Goal: Information Seeking & Learning: Learn about a topic

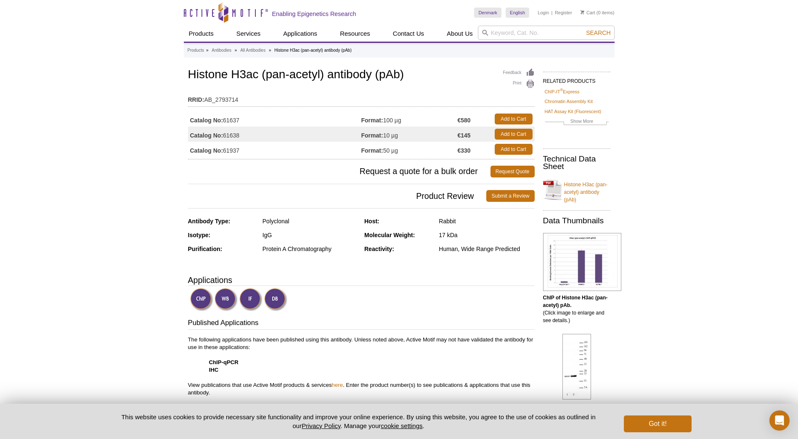
click at [238, 150] on td "Catalog No: 61937" at bounding box center [274, 149] width 173 height 15
click at [226, 150] on td "Catalog No: 61937" at bounding box center [274, 149] width 173 height 15
drag, startPoint x: 226, startPoint y: 150, endPoint x: 232, endPoint y: 151, distance: 6.0
copy td "61937"
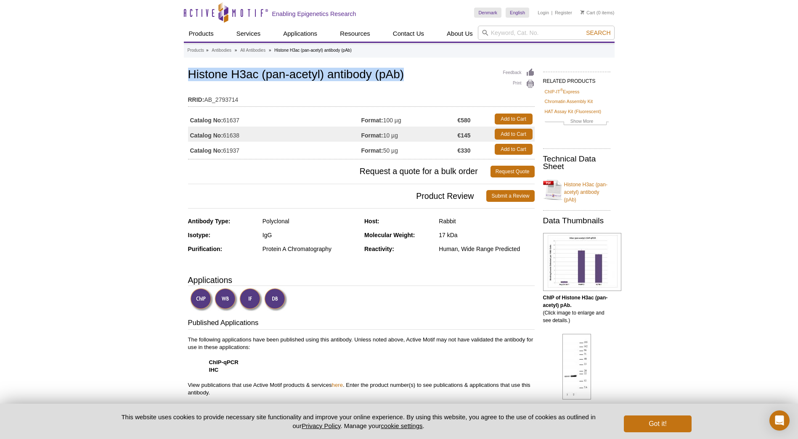
drag, startPoint x: 188, startPoint y: 71, endPoint x: 402, endPoint y: 75, distance: 214.9
click at [402, 75] on h1 "Histone H3ac (pan-acetyl) antibody (pAb)" at bounding box center [361, 75] width 346 height 14
drag, startPoint x: 402, startPoint y: 75, endPoint x: 398, endPoint y: 77, distance: 5.1
copy h1 "Histone H3ac (pan-acetyl) antibody (pAb)"
click at [235, 150] on td "Catalog No: 61937" at bounding box center [274, 149] width 173 height 15
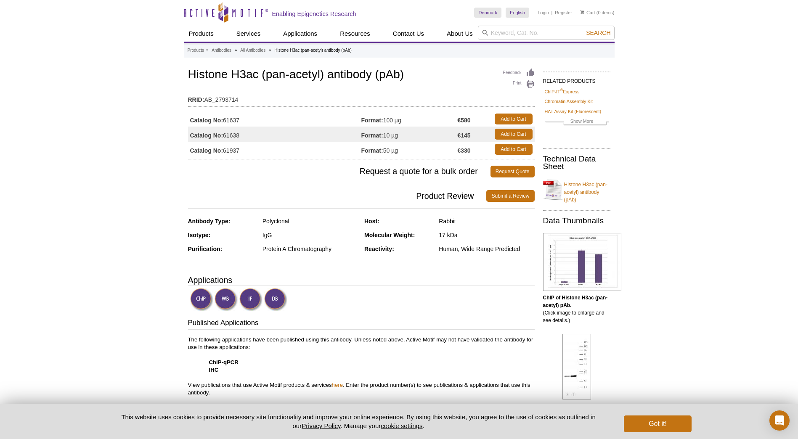
click at [233, 151] on td "Catalog No: 61937" at bounding box center [274, 149] width 173 height 15
copy td "61937"
click at [658, 428] on button "Got it!" at bounding box center [657, 423] width 67 height 17
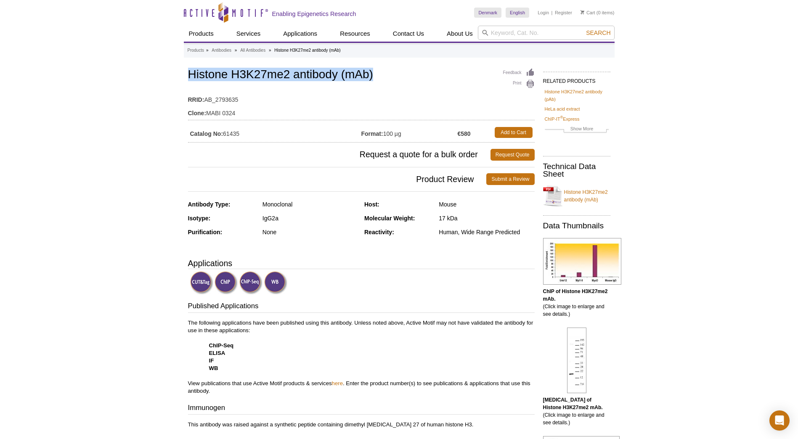
drag, startPoint x: 189, startPoint y: 73, endPoint x: 375, endPoint y: 77, distance: 185.9
click at [375, 77] on h1 "Histone H3K27me2 antibody (mAb)" at bounding box center [361, 75] width 346 height 14
drag, startPoint x: 375, startPoint y: 77, endPoint x: 367, endPoint y: 77, distance: 7.6
copy h1 "Histone H3K27me2 antibody (mAb)"
